Goal: Task Accomplishment & Management: Manage account settings

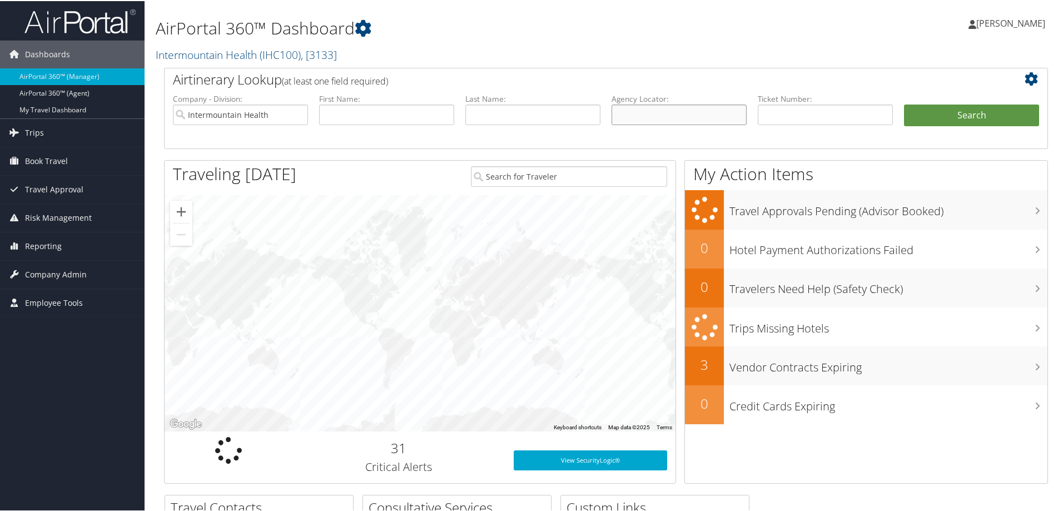
click at [692, 119] on input "text" at bounding box center [678, 113] width 135 height 21
paste input "CSBG2X"
type input "CSBG2X"
click at [927, 114] on button "Search" at bounding box center [971, 114] width 135 height 22
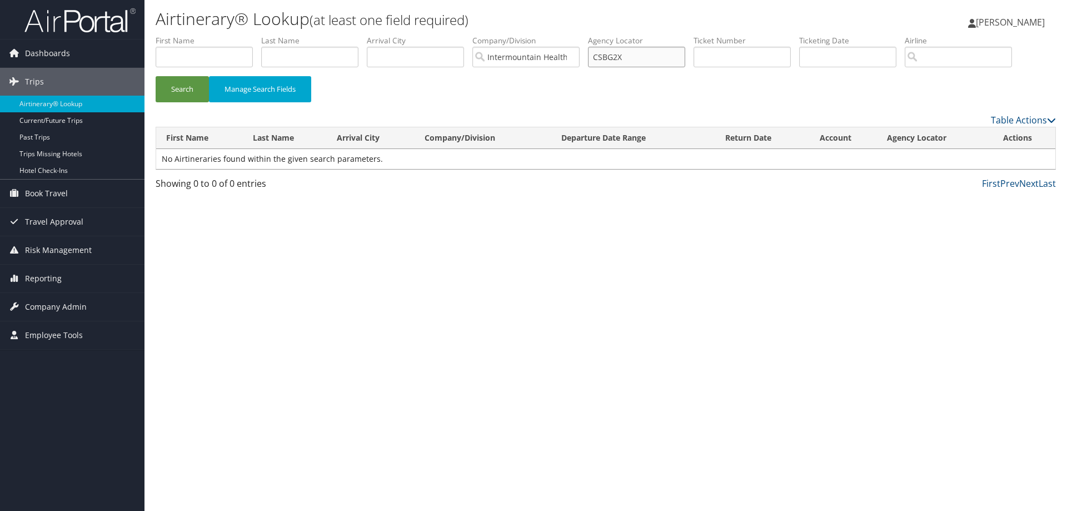
drag, startPoint x: 636, startPoint y: 62, endPoint x: 582, endPoint y: 54, distance: 54.5
click at [583, 35] on ul "First Name Last Name Departure City Arrival City Company/Division Intermountain…" at bounding box center [606, 35] width 900 height 0
click at [290, 58] on input "text" at bounding box center [309, 57] width 97 height 21
click at [284, 59] on input "ru" at bounding box center [309, 57] width 97 height 21
type input "ruckel"
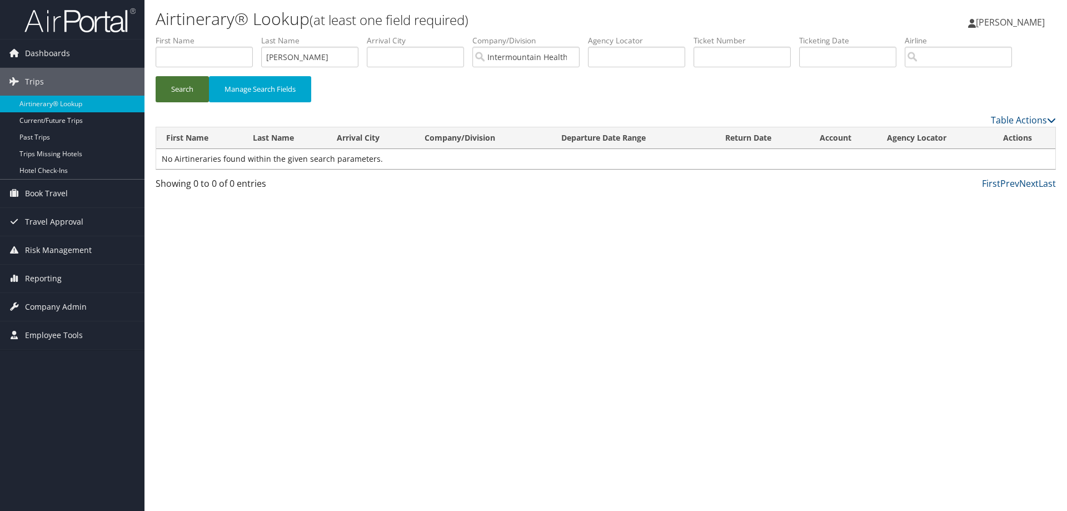
click at [186, 93] on button "Search" at bounding box center [182, 89] width 53 height 26
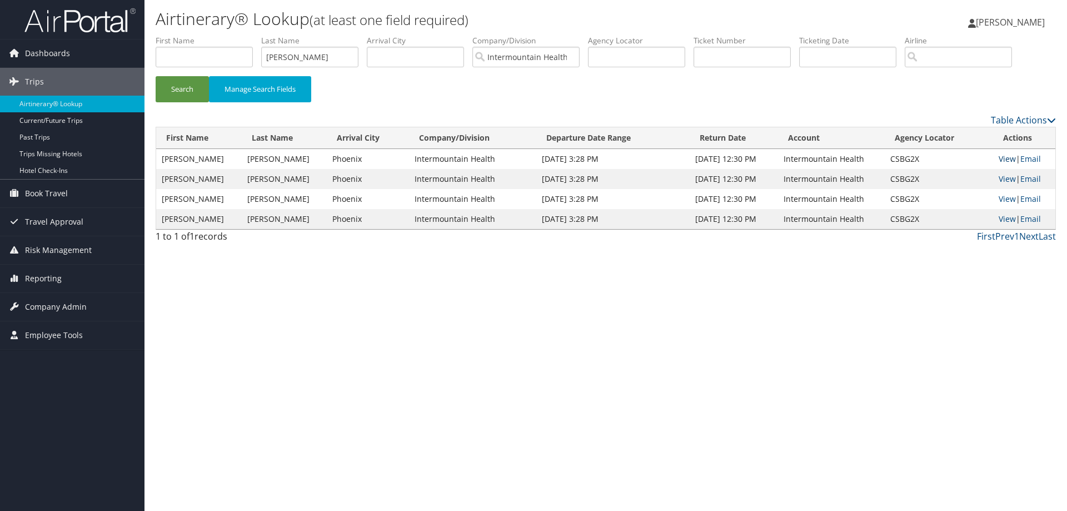
click at [1004, 159] on link "View" at bounding box center [1007, 158] width 17 height 11
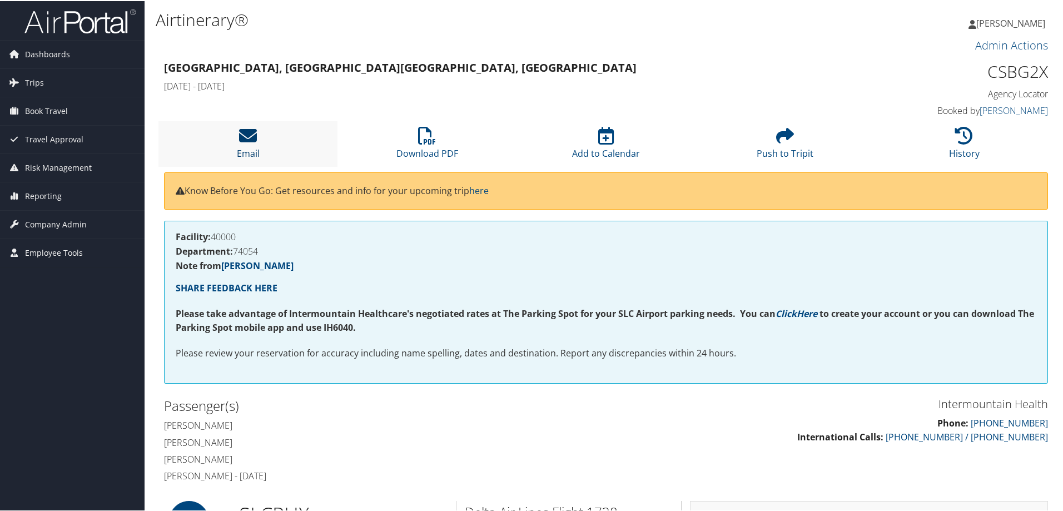
click at [251, 142] on icon at bounding box center [248, 135] width 18 height 18
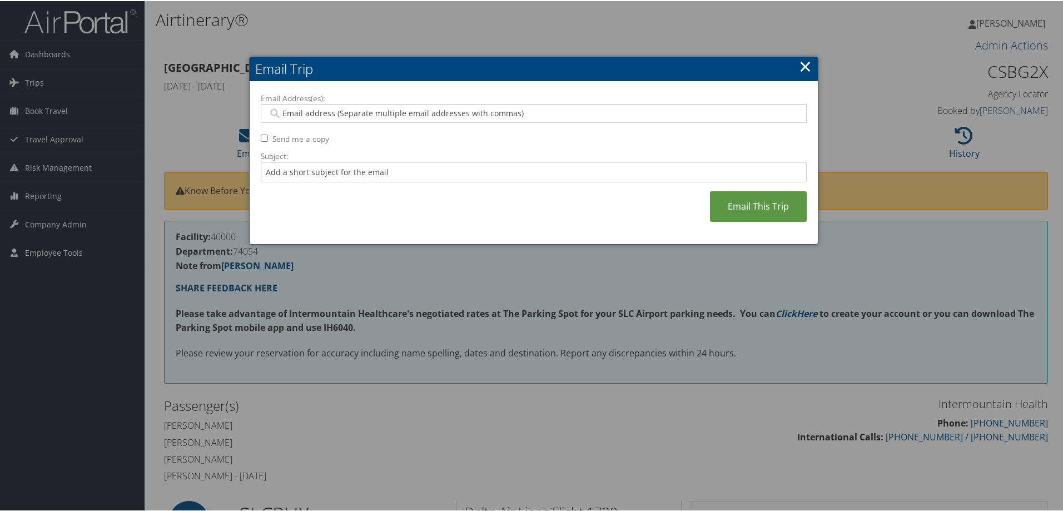
click at [294, 114] on input "Email Address(es):" at bounding box center [533, 112] width 531 height 11
click at [288, 111] on input "Email Address(es):" at bounding box center [533, 112] width 531 height 11
paste input "angie.fisher@imail.org"
type input "angie.fisher@imail.org"
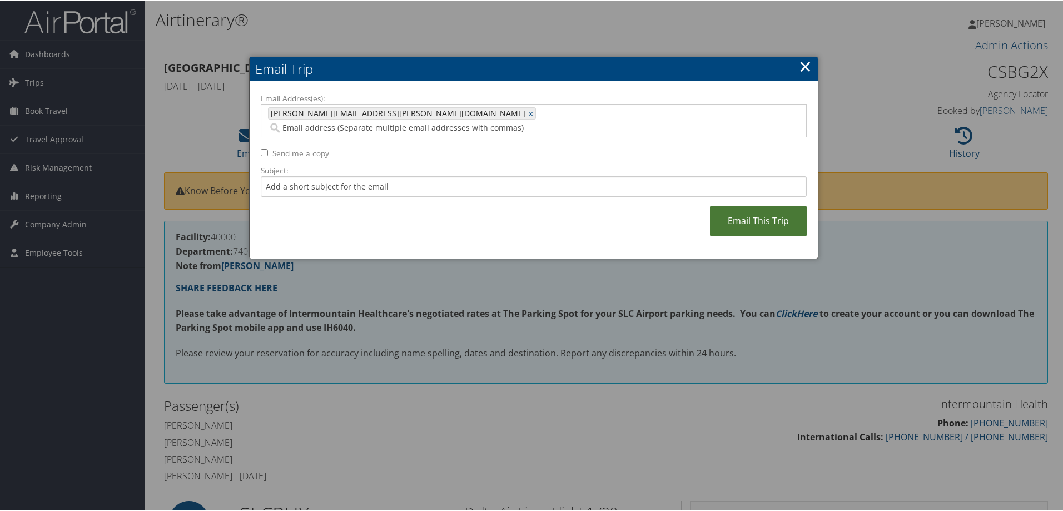
click at [755, 205] on link "Email This Trip" at bounding box center [758, 220] width 97 height 31
